Goal: Complete application form: Complete application form

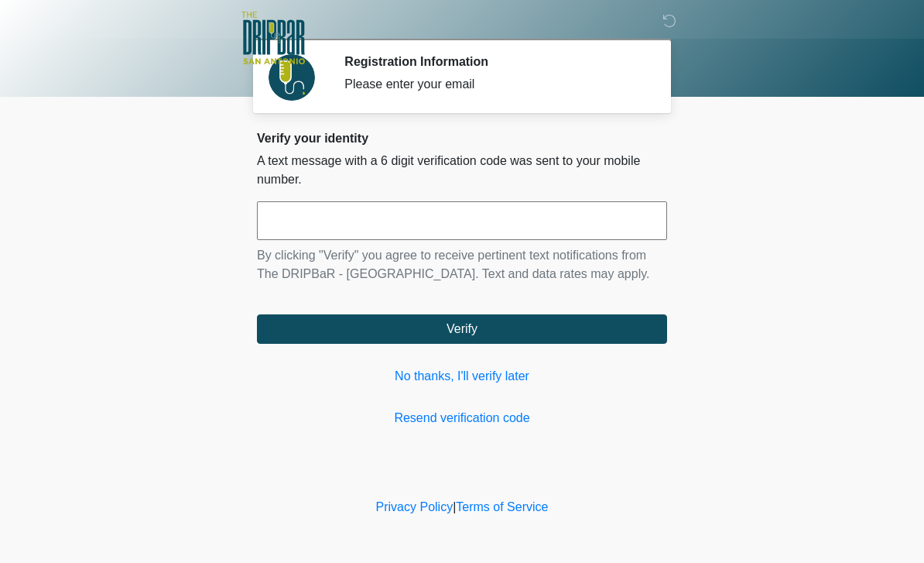
click at [456, 219] on input "text" at bounding box center [462, 220] width 410 height 39
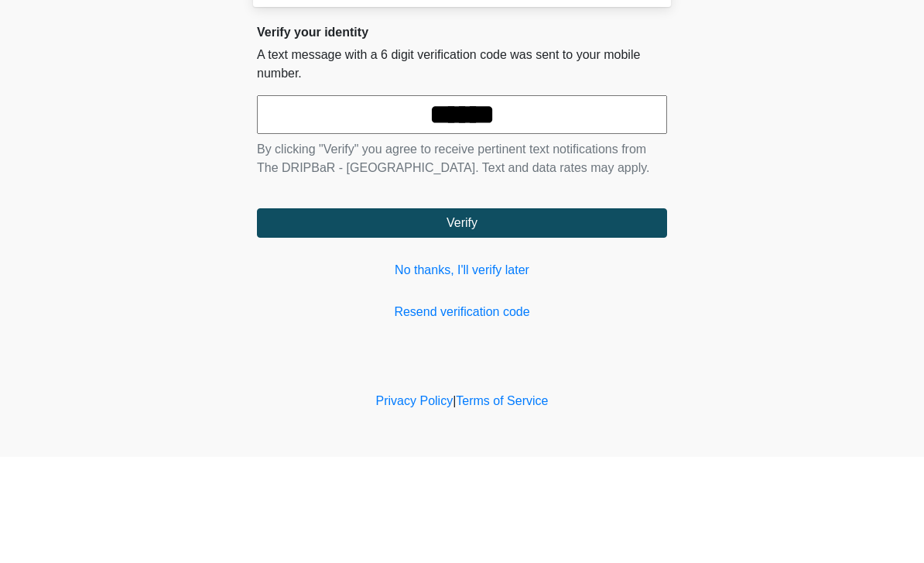
type input "******"
click at [514, 314] on button "Verify" at bounding box center [462, 328] width 410 height 29
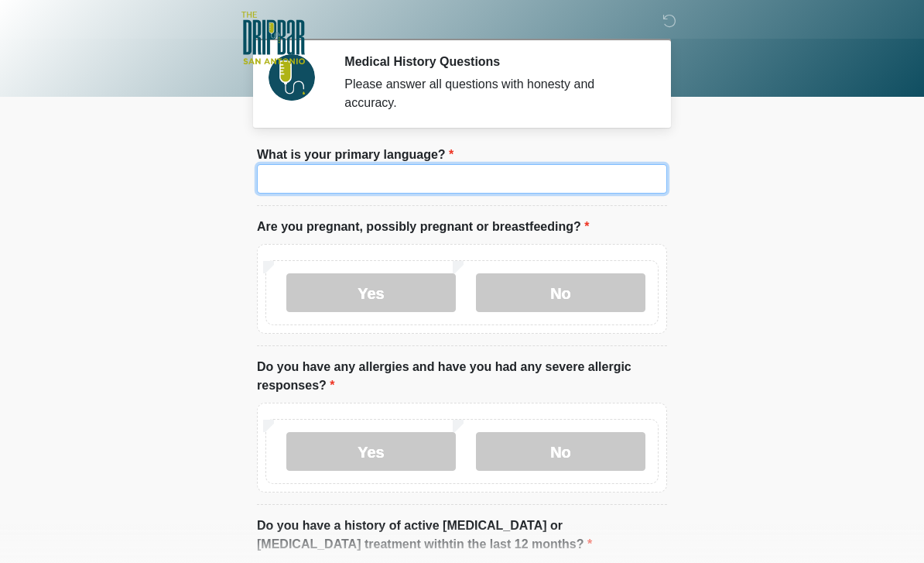
click at [382, 186] on input "What is your primary language?" at bounding box center [462, 178] width 410 height 29
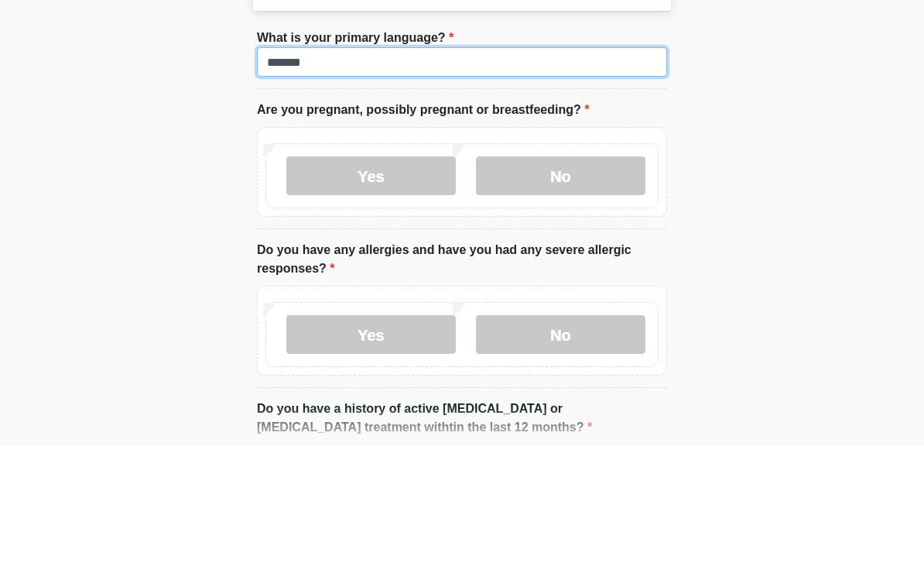
type input "*******"
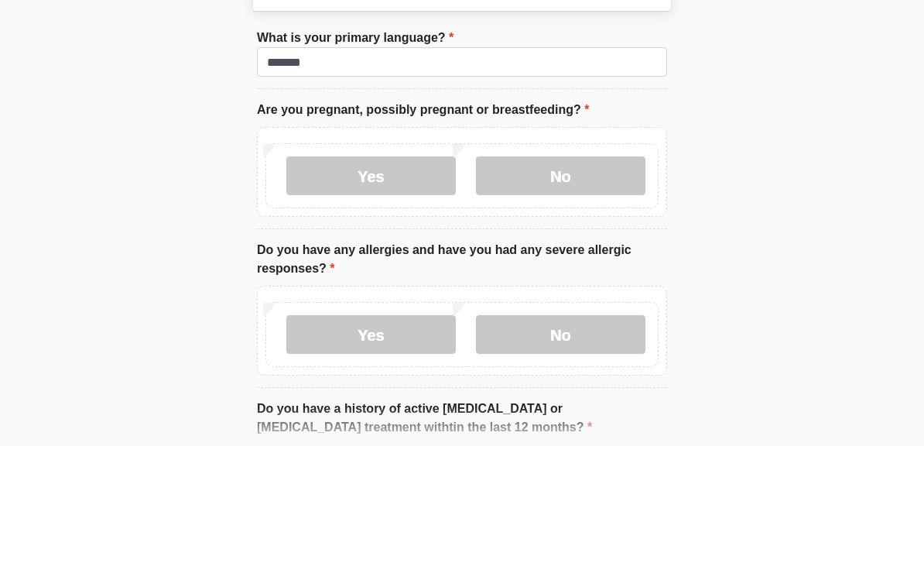
click at [586, 273] on label "No" at bounding box center [560, 292] width 169 height 39
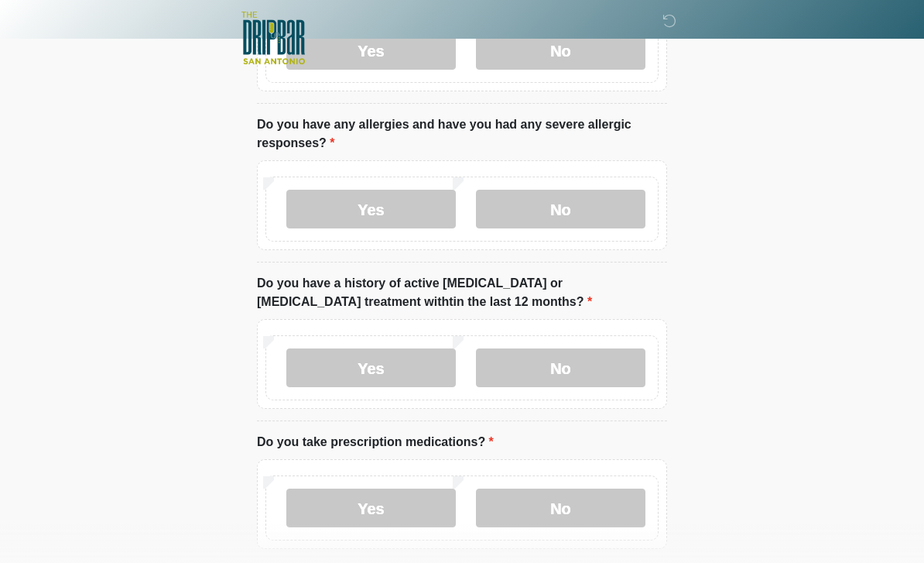
scroll to position [241, 0]
click at [585, 223] on label "No" at bounding box center [560, 209] width 169 height 39
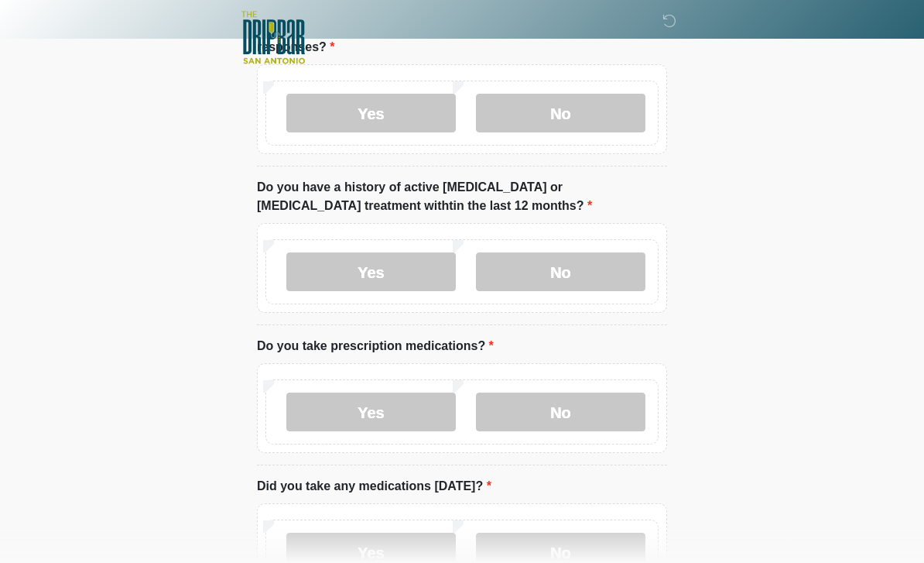
scroll to position [338, 0]
click at [586, 276] on label "No" at bounding box center [560, 271] width 169 height 39
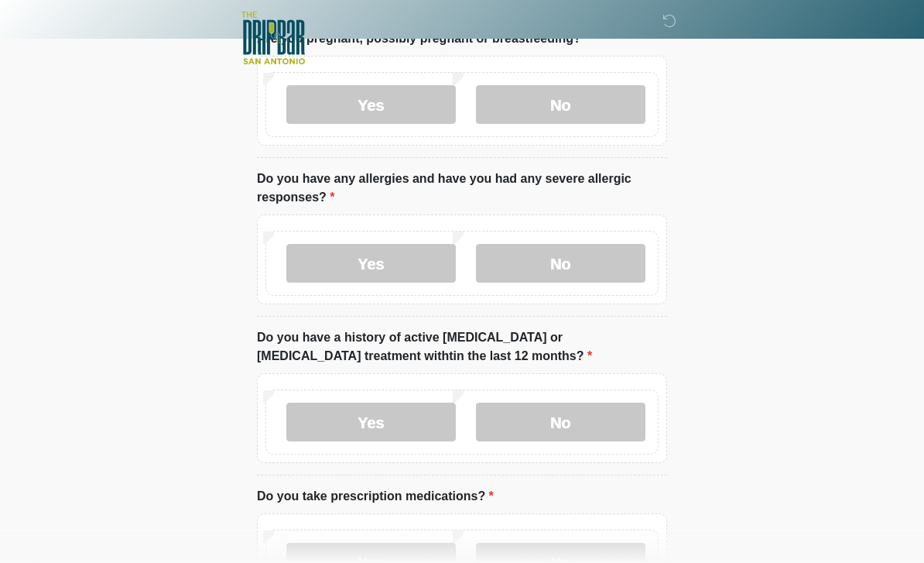
scroll to position [187, 0]
click at [358, 258] on label "Yes" at bounding box center [370, 264] width 169 height 39
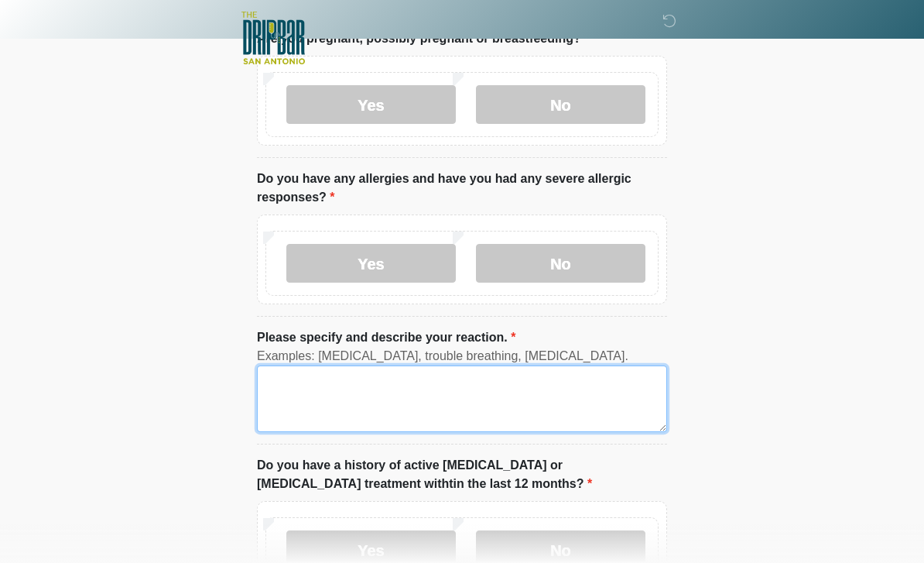
click at [294, 395] on textarea "Please specify and describe your reaction." at bounding box center [462, 398] width 410 height 67
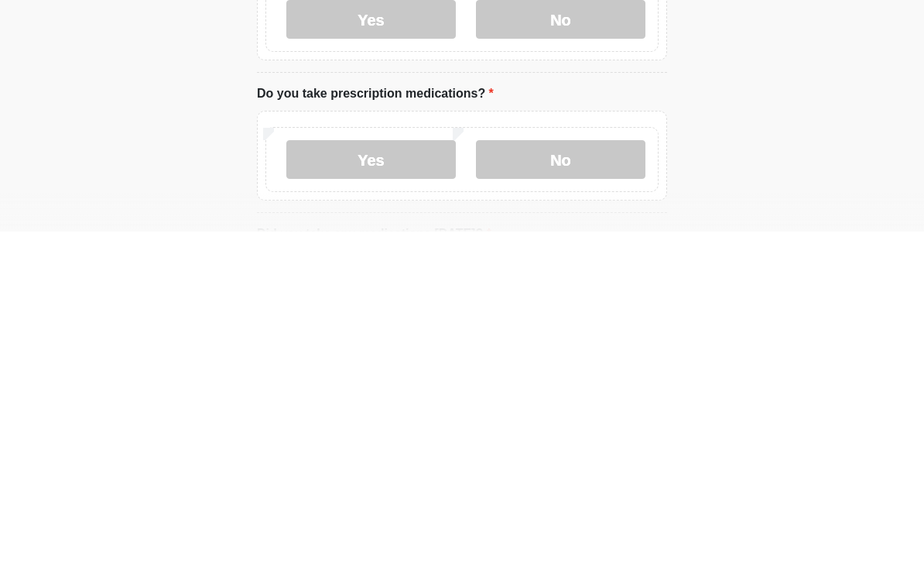
scroll to position [388, 0]
type textarea "******"
click at [393, 471] on label "Yes" at bounding box center [370, 490] width 169 height 39
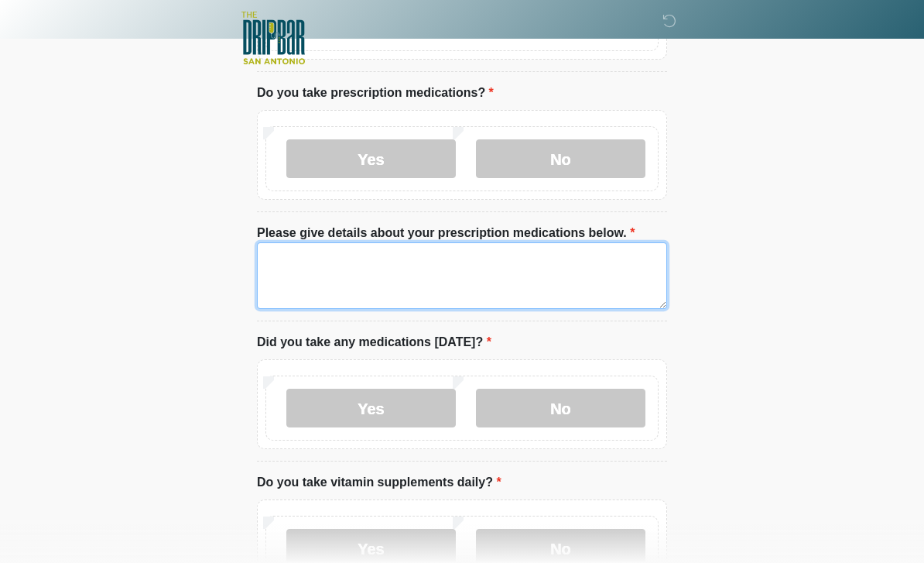
click at [438, 278] on textarea "Please give details about your prescription medications below." at bounding box center [462, 275] width 410 height 67
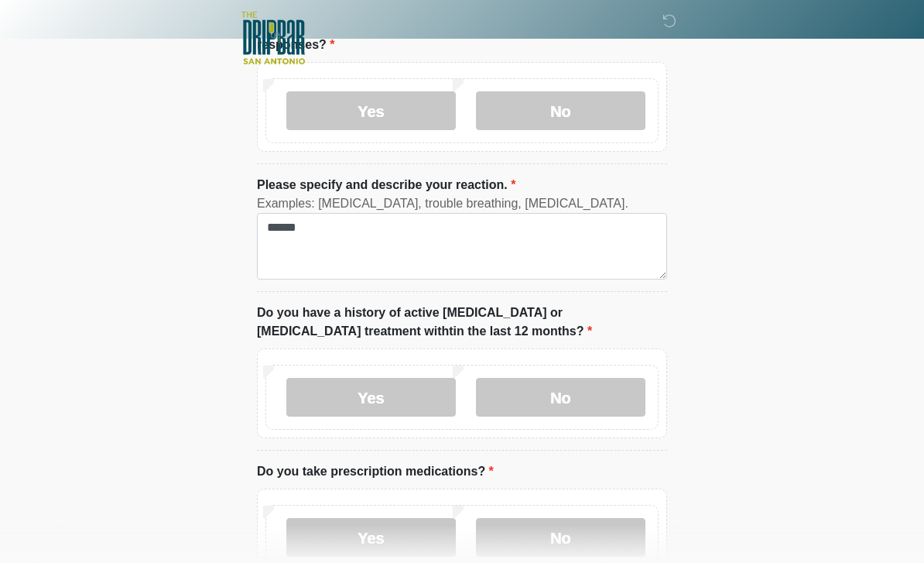
scroll to position [339, 0]
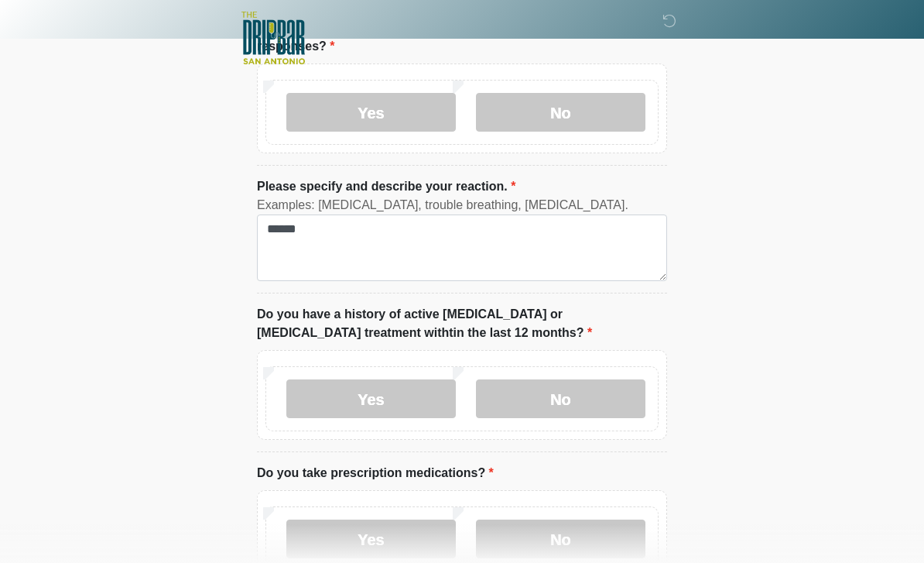
click at [609, 118] on label "No" at bounding box center [560, 112] width 169 height 39
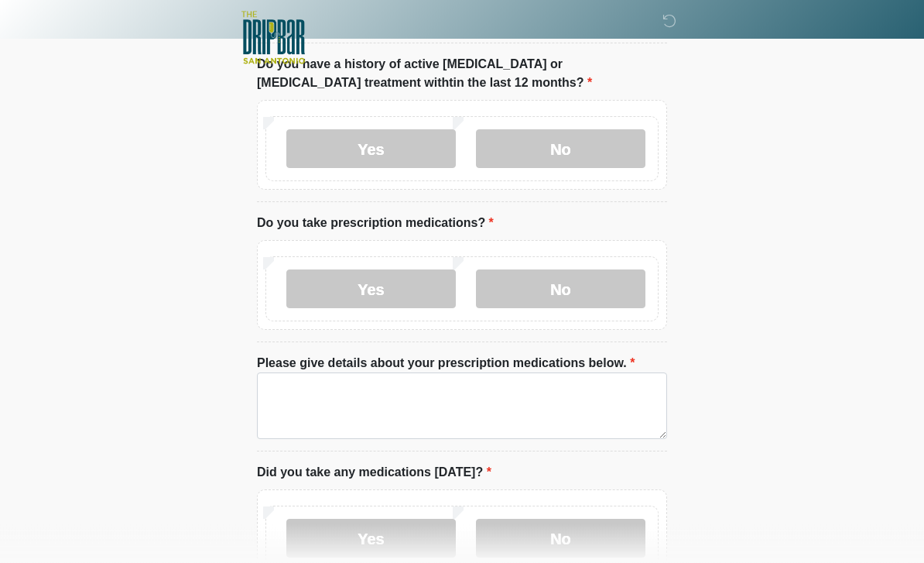
scroll to position [461, 0]
click at [589, 297] on label "No" at bounding box center [560, 288] width 169 height 39
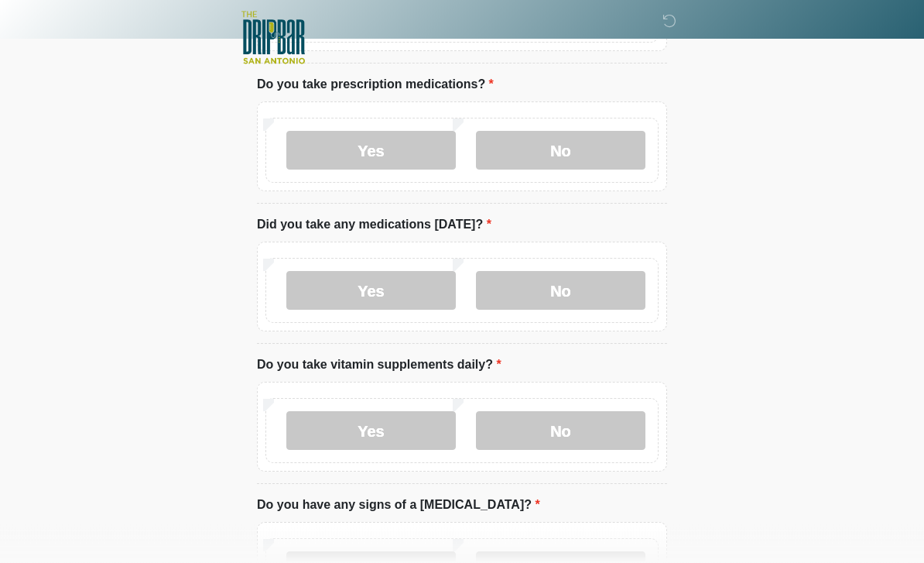
scroll to position [599, 0]
click at [599, 295] on label "No" at bounding box center [560, 291] width 169 height 39
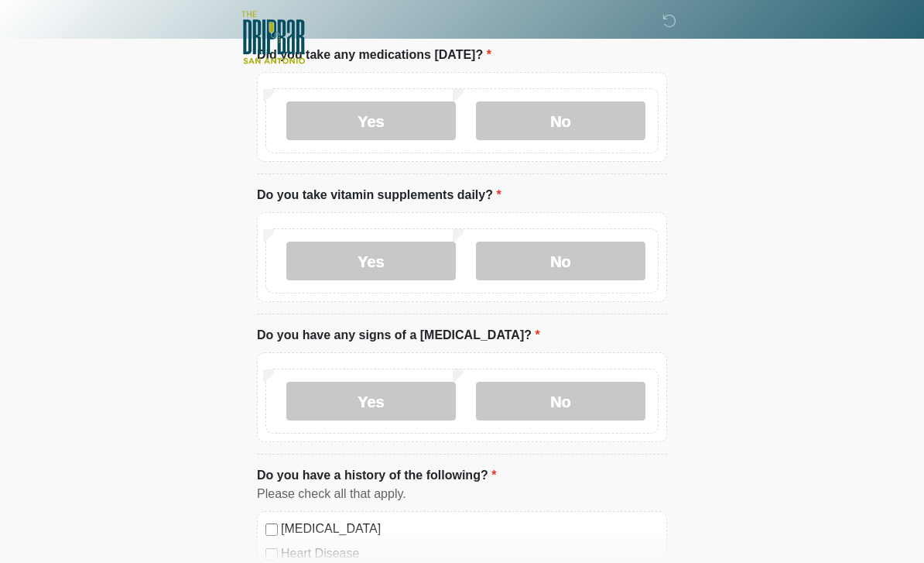
scroll to position [775, 0]
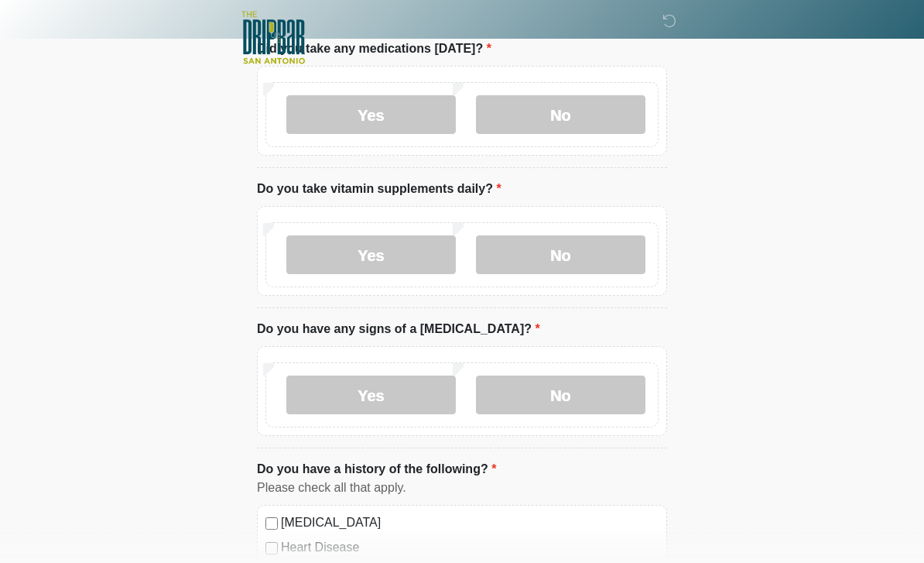
click at [395, 255] on label "Yes" at bounding box center [370, 255] width 169 height 39
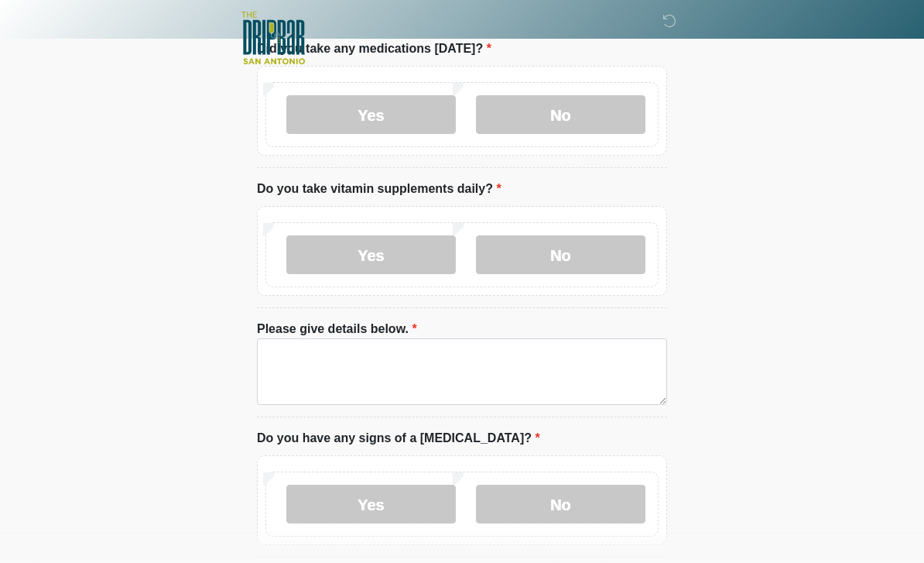
click at [573, 258] on label "No" at bounding box center [560, 254] width 169 height 39
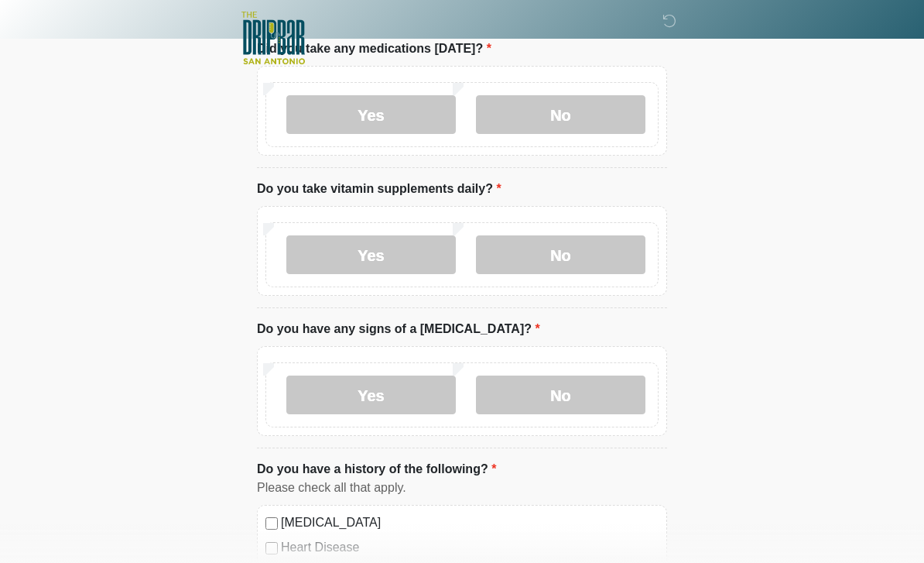
click at [601, 391] on label "No" at bounding box center [560, 394] width 169 height 39
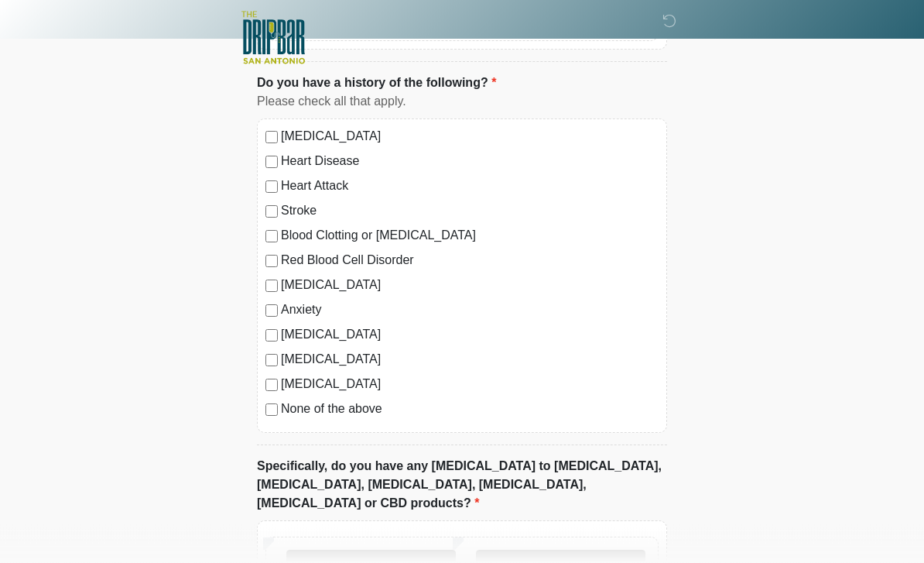
scroll to position [1275, 0]
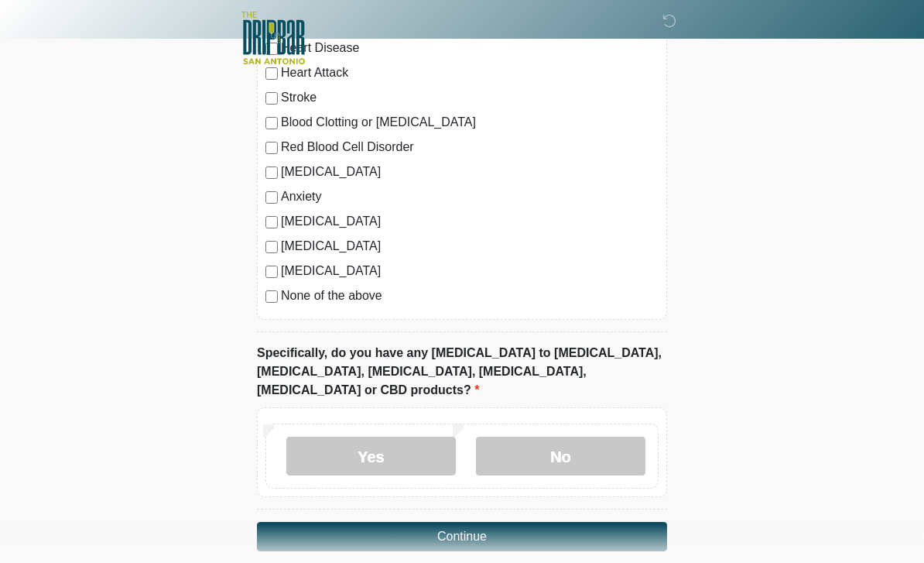
click at [576, 440] on label "No" at bounding box center [560, 455] width 169 height 39
click at [481, 522] on button "Continue" at bounding box center [462, 536] width 410 height 29
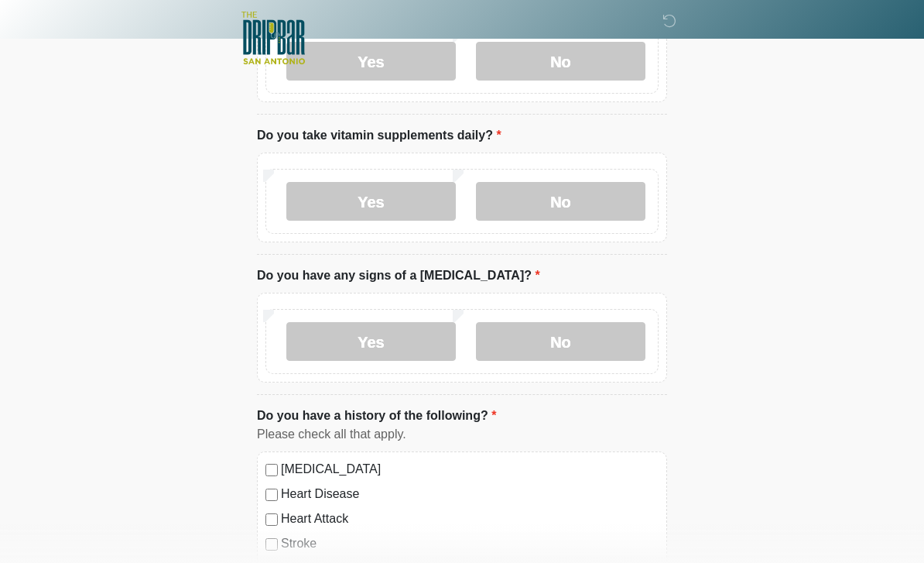
scroll to position [0, 0]
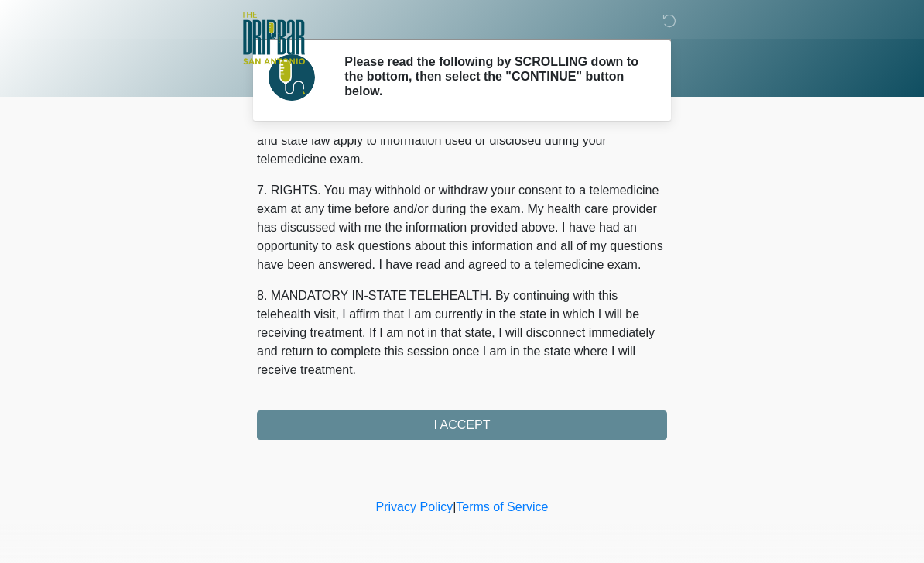
click at [506, 426] on div "1. PURPOSE. The purpose of this form is to obtain your consent for a telemedici…" at bounding box center [462, 289] width 410 height 301
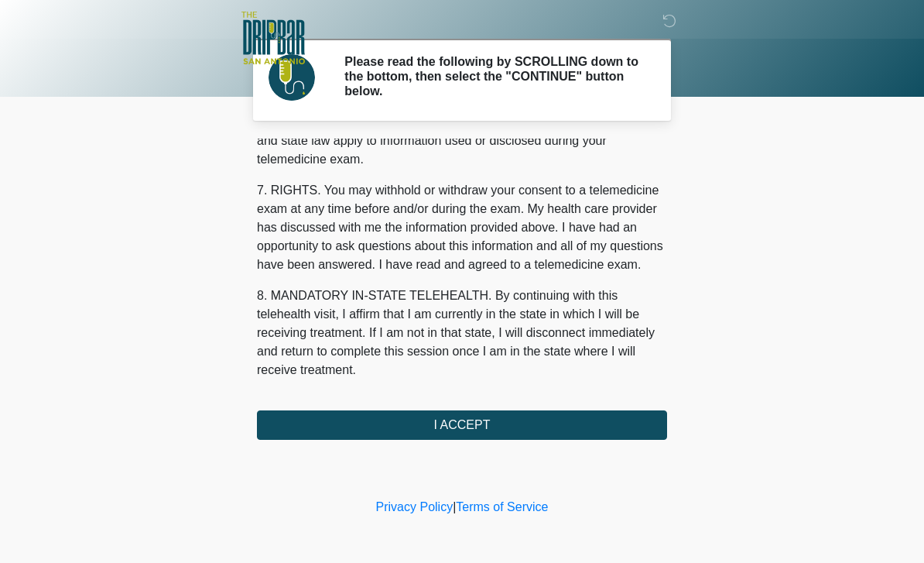
click at [370, 423] on button "I ACCEPT" at bounding box center [462, 424] width 410 height 29
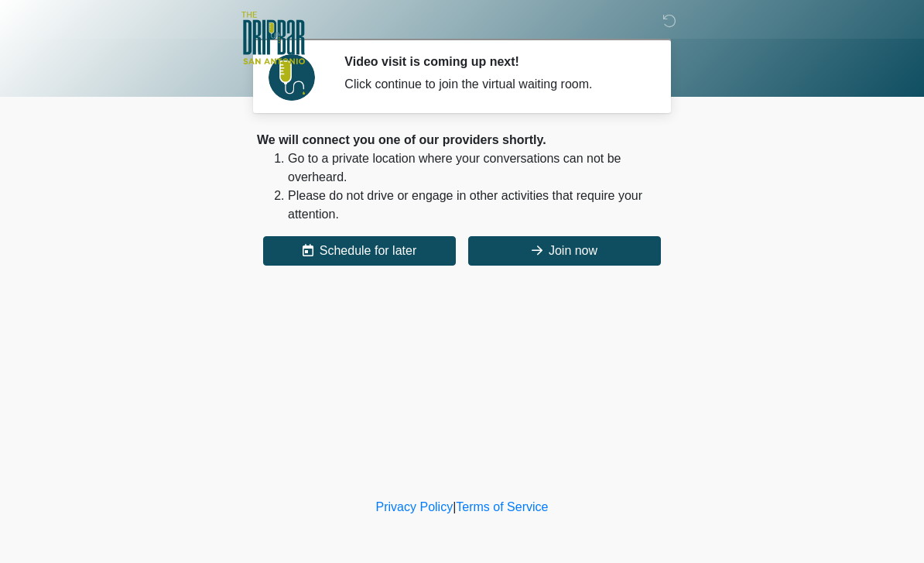
click at [604, 262] on button "Join now" at bounding box center [564, 250] width 193 height 29
